Goal: Check status: Check status

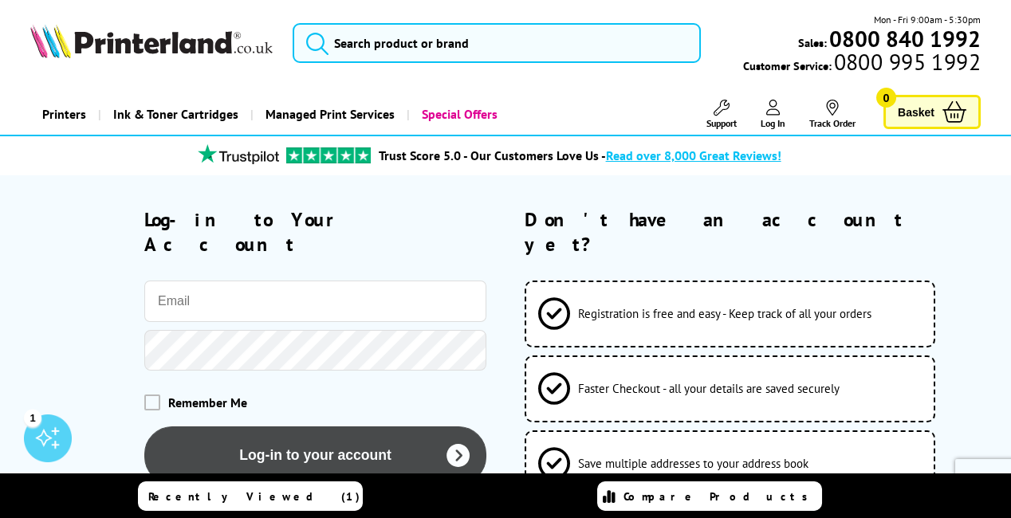
type input "[EMAIL_ADDRESS][DOMAIN_NAME]"
click at [213, 427] on button "Log-in to your account" at bounding box center [315, 456] width 342 height 58
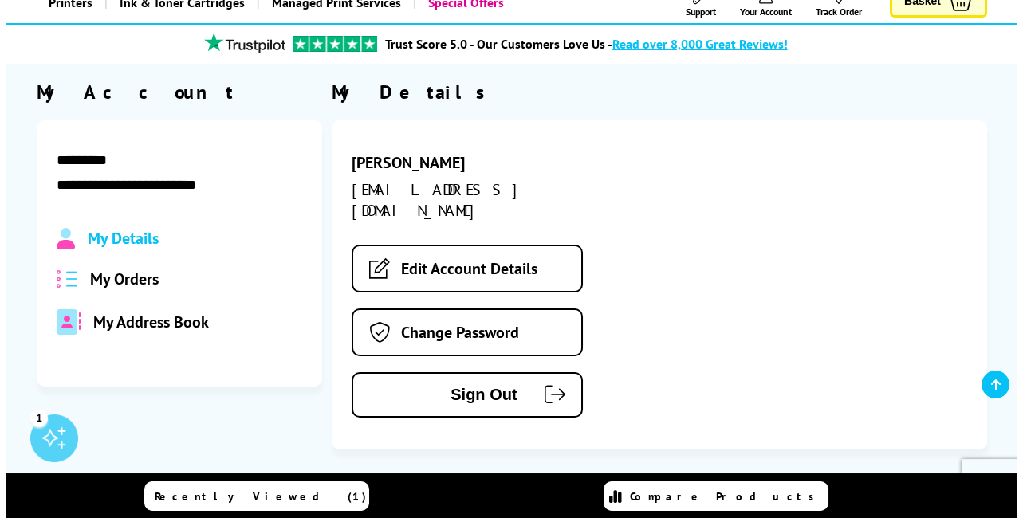
scroll to position [159, 0]
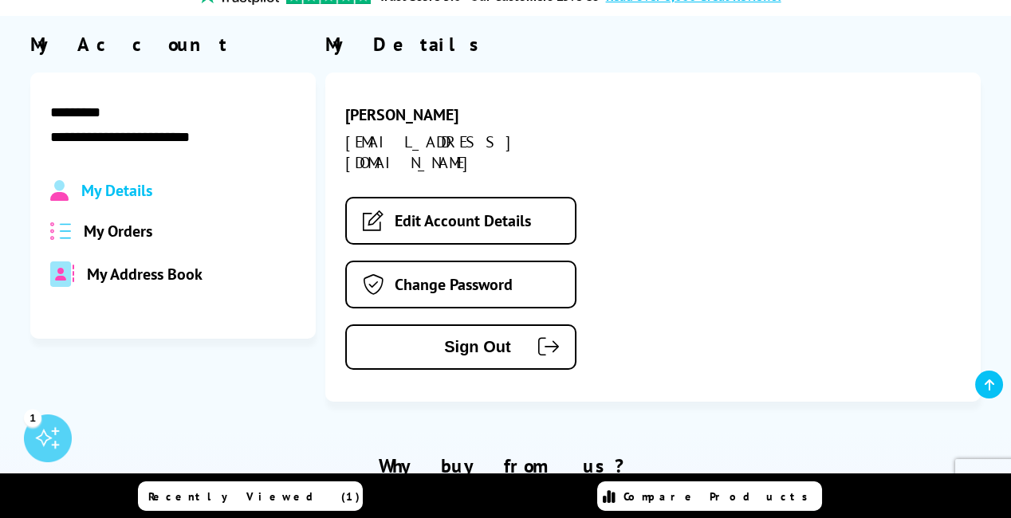
click at [140, 230] on span "My Orders" at bounding box center [118, 231] width 69 height 21
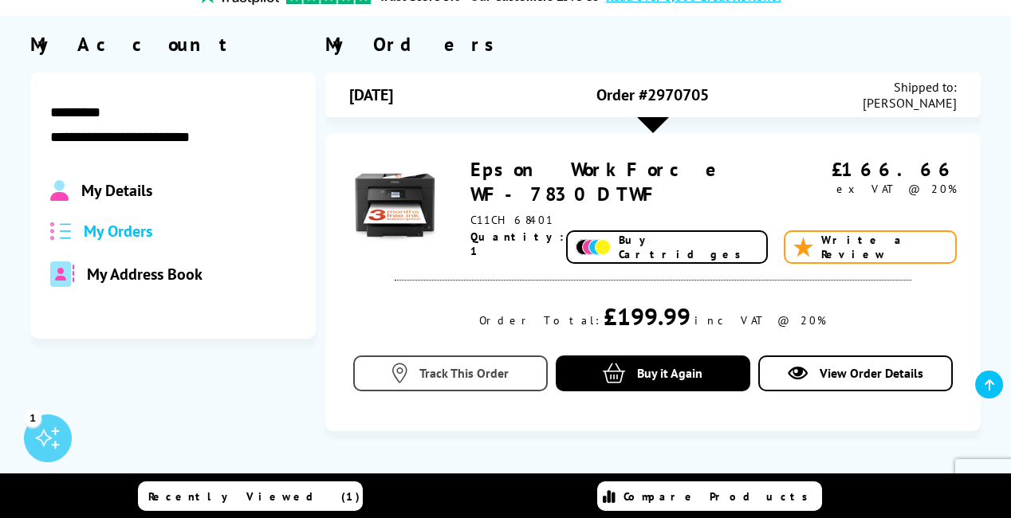
click at [474, 374] on span "Track This Order" at bounding box center [463, 373] width 89 height 16
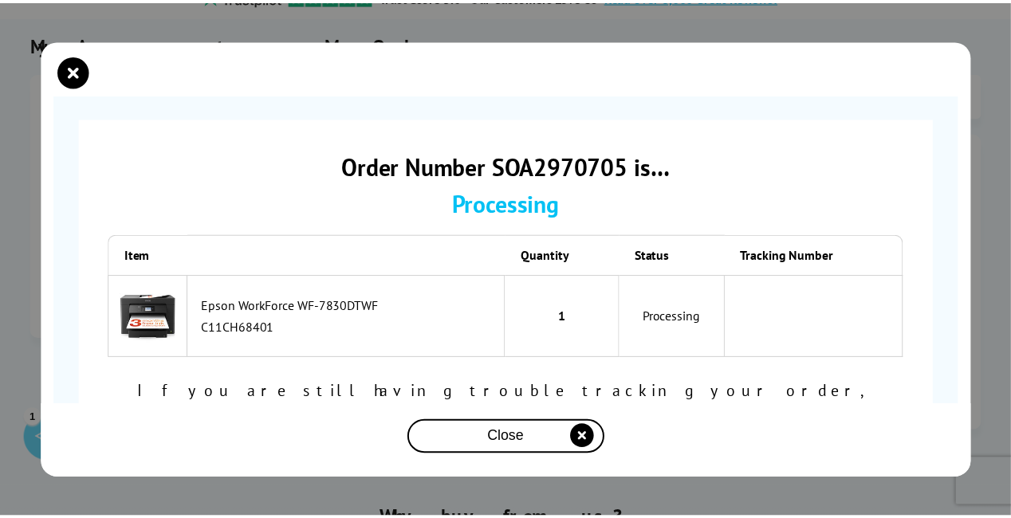
scroll to position [0, 0]
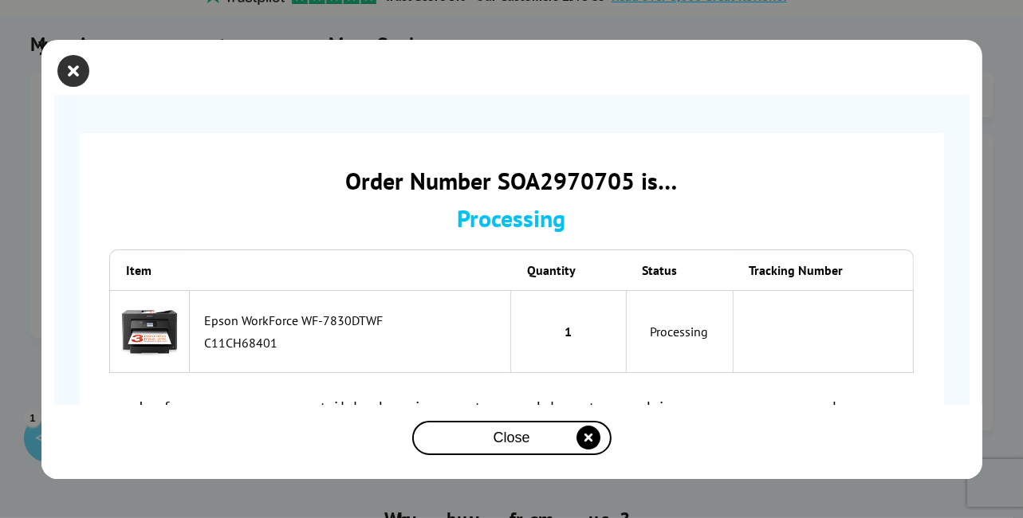
click at [73, 70] on icon "close modal" at bounding box center [74, 71] width 32 height 32
